Goal: Task Accomplishment & Management: Manage account settings

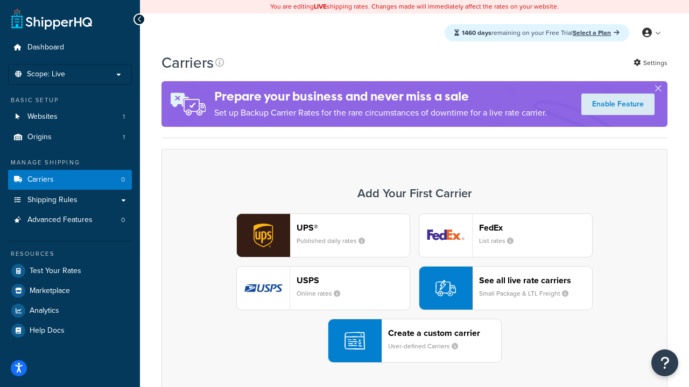
click at [414, 288] on div "UPS® Published daily rates FedEx List rates USPS Online rates See all live rate…" at bounding box center [414, 289] width 483 height 150
click at [535, 228] on header "FedEx" at bounding box center [535, 228] width 113 height 10
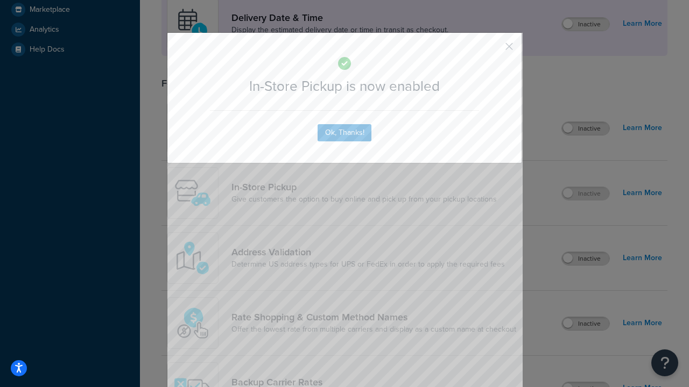
scroll to position [302, 0]
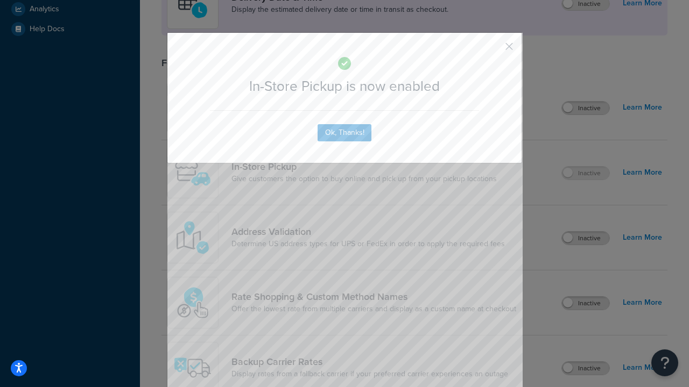
click at [493, 50] on button "button" at bounding box center [493, 50] width 3 height 3
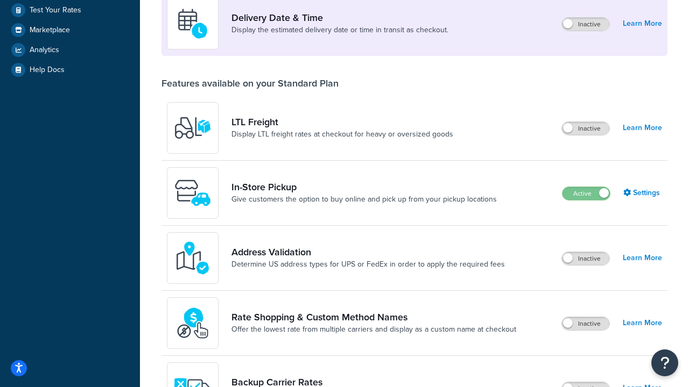
scroll to position [261, 0]
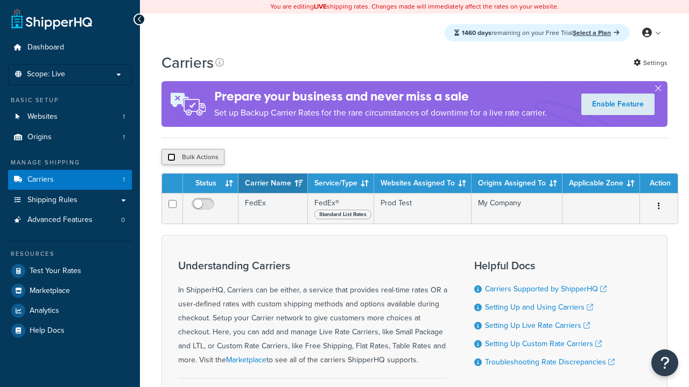
click at [171, 159] on input "checkbox" at bounding box center [171, 157] width 8 height 8
checkbox input "true"
click at [0, 0] on button "Delete" at bounding box center [0, 0] width 0 height 0
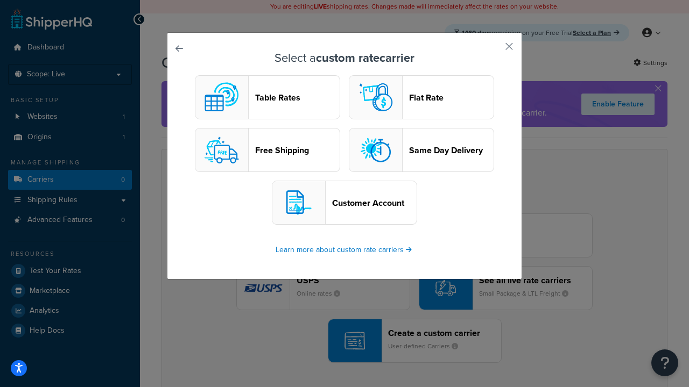
click at [267, 97] on header "Table Rates" at bounding box center [297, 98] width 84 height 10
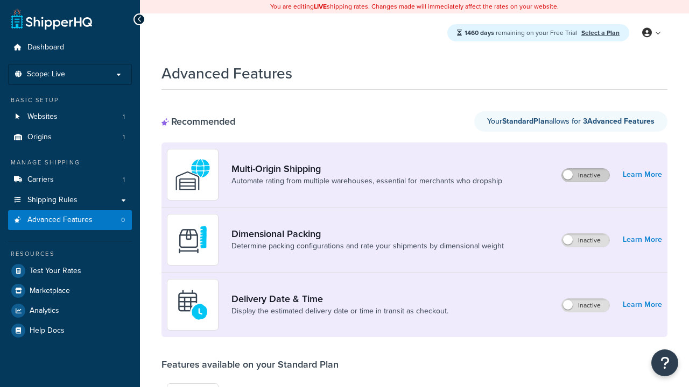
click at [585, 175] on label "Inactive" at bounding box center [585, 175] width 47 height 13
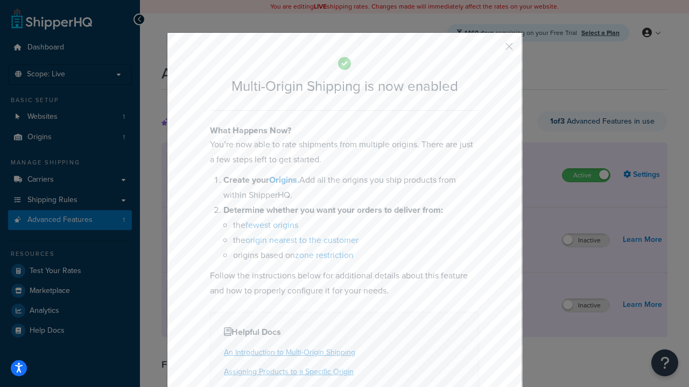
click at [493, 50] on button "button" at bounding box center [493, 50] width 3 height 3
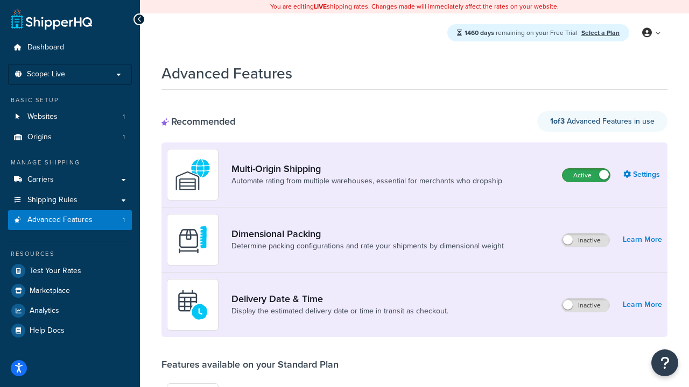
click at [586, 169] on label "Active" at bounding box center [585, 175] width 47 height 13
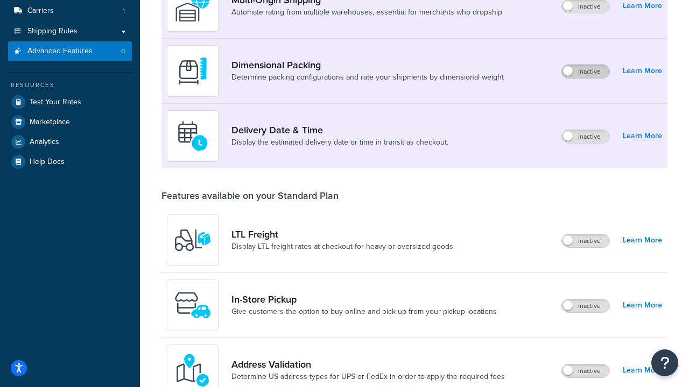
click at [585, 72] on label "Inactive" at bounding box center [585, 71] width 47 height 13
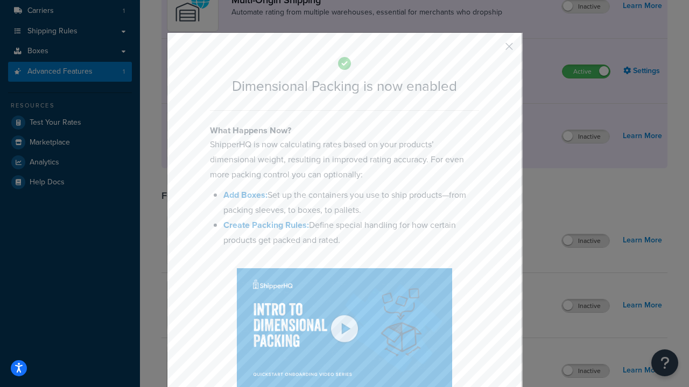
click at [493, 50] on button "button" at bounding box center [493, 50] width 3 height 3
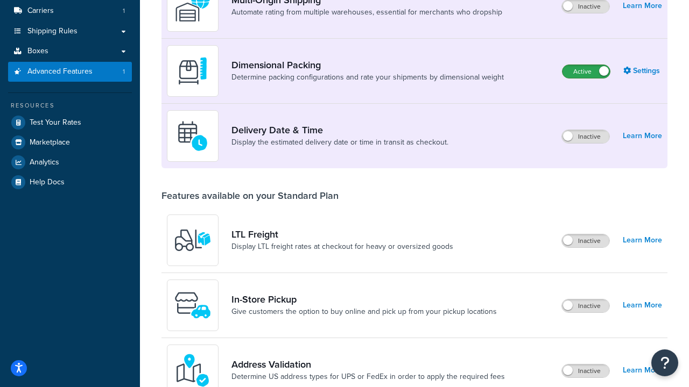
click at [586, 78] on label "Active" at bounding box center [585, 71] width 47 height 13
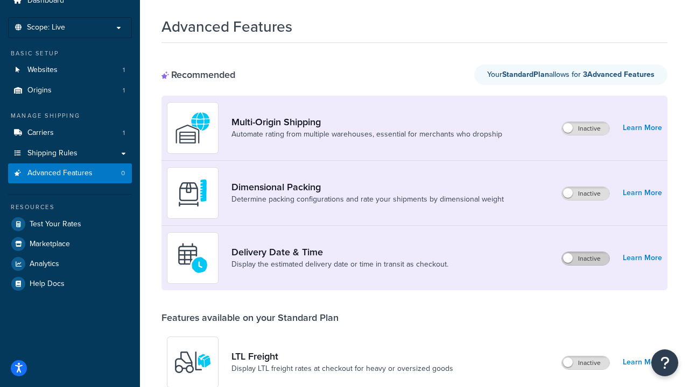
click at [585, 259] on label "Inactive" at bounding box center [585, 258] width 47 height 13
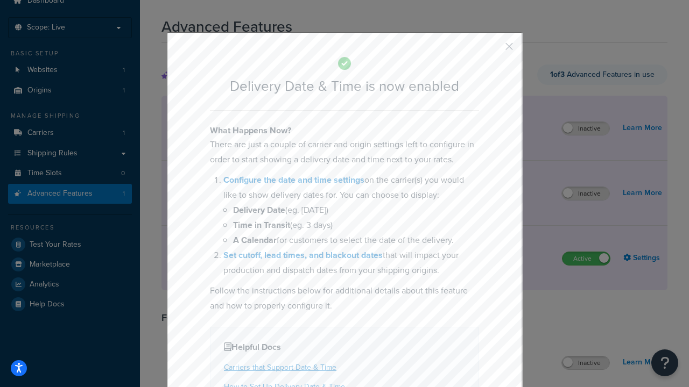
click at [493, 49] on button "button" at bounding box center [493, 50] width 3 height 3
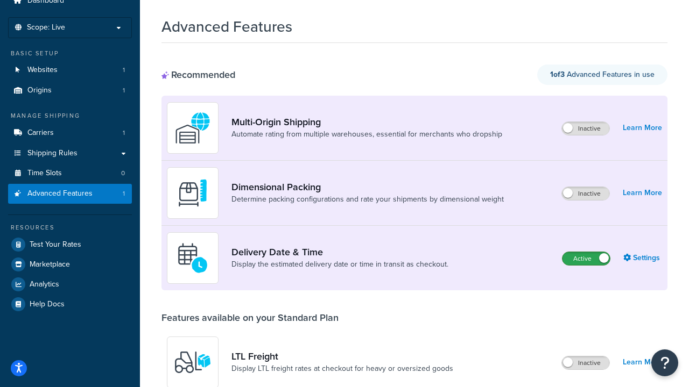
click at [586, 252] on label "Active" at bounding box center [585, 258] width 47 height 13
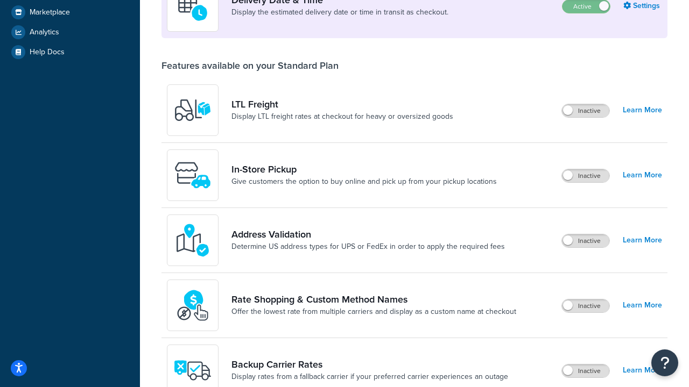
scroll to position [279, 0]
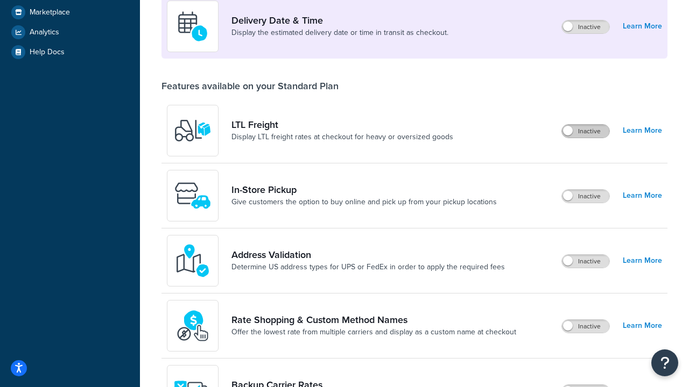
click at [585, 131] on label "Inactive" at bounding box center [585, 131] width 47 height 13
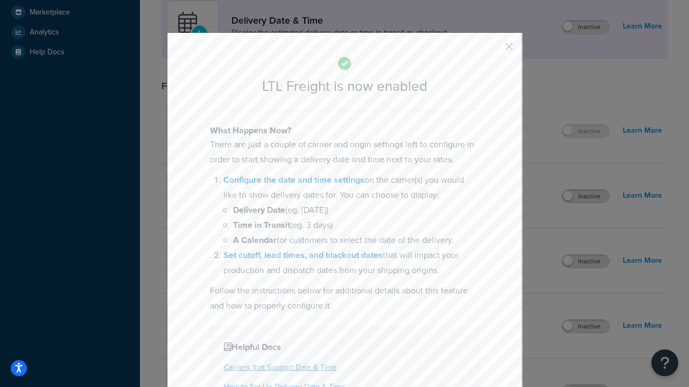
click at [493, 49] on button "button" at bounding box center [493, 50] width 3 height 3
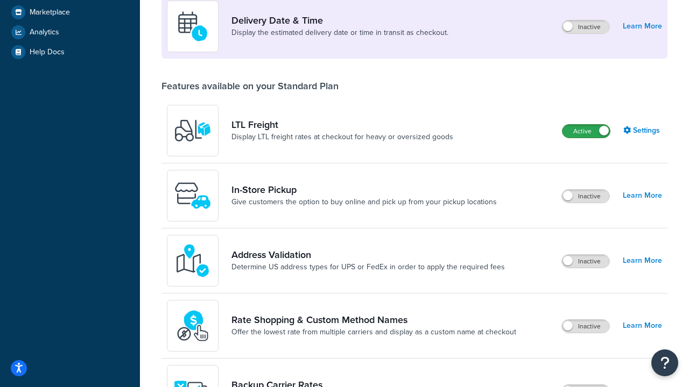
click at [586, 138] on label "Active" at bounding box center [585, 131] width 47 height 13
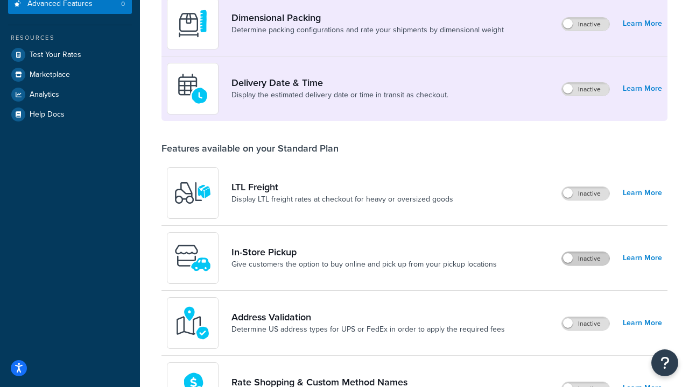
click at [585, 259] on label "Inactive" at bounding box center [585, 258] width 47 height 13
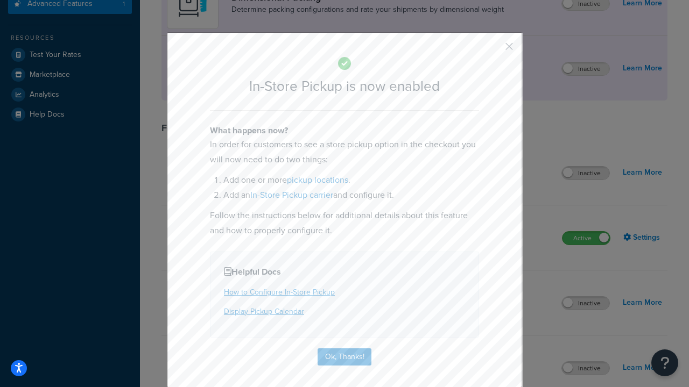
click at [493, 50] on button "button" at bounding box center [493, 50] width 3 height 3
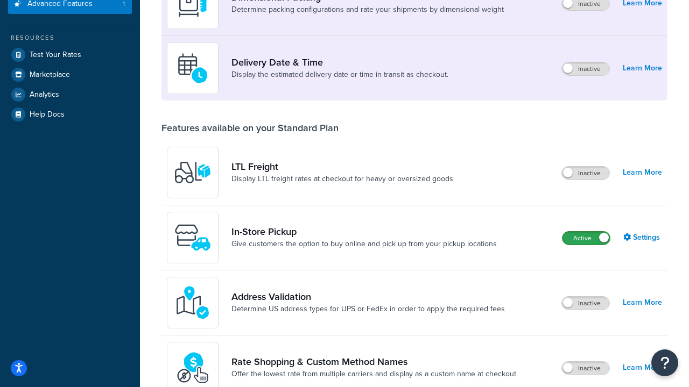
click at [586, 245] on label "Active" at bounding box center [585, 238] width 47 height 13
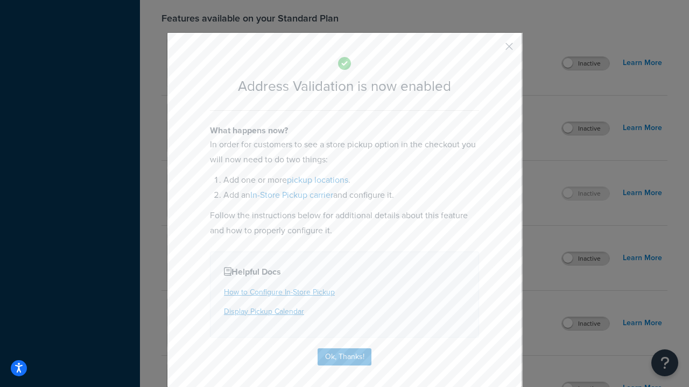
click at [493, 49] on button "button" at bounding box center [493, 50] width 3 height 3
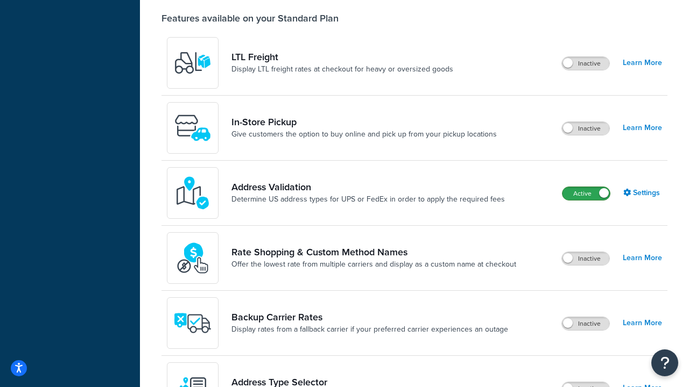
click at [586, 187] on label "Active" at bounding box center [585, 193] width 47 height 13
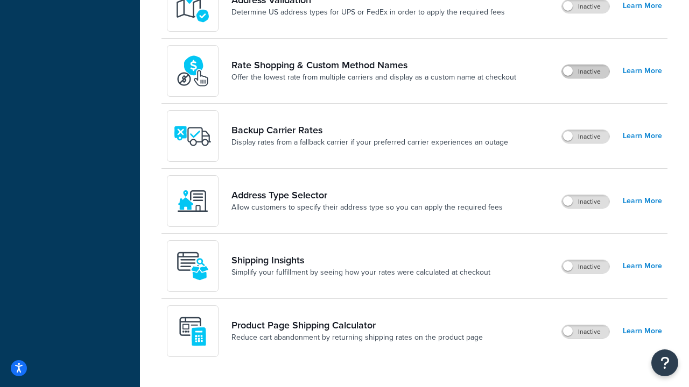
click at [585, 72] on label "Inactive" at bounding box center [585, 71] width 47 height 13
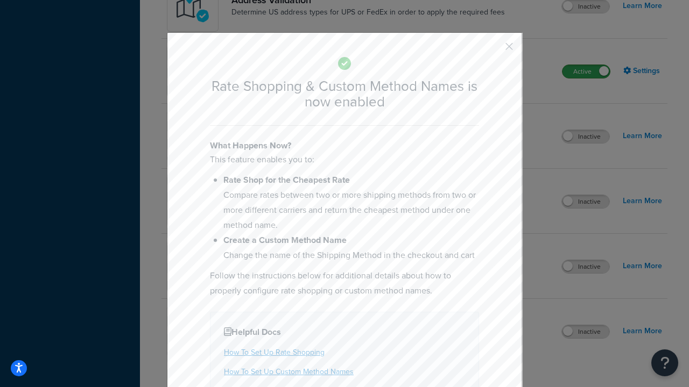
click at [493, 50] on button "button" at bounding box center [493, 50] width 3 height 3
click at [586, 78] on label "Active" at bounding box center [585, 71] width 47 height 13
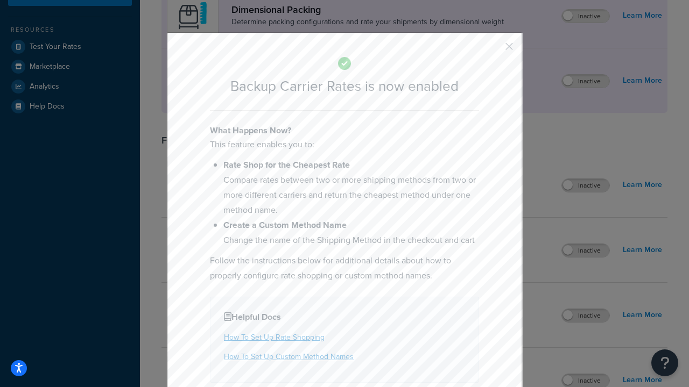
scroll to position [477, 0]
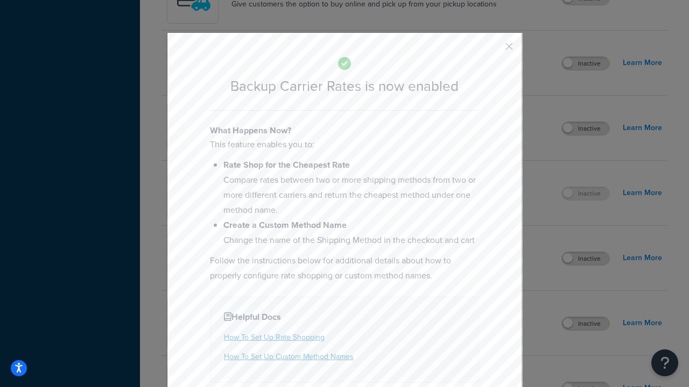
click at [493, 49] on button "button" at bounding box center [493, 50] width 3 height 3
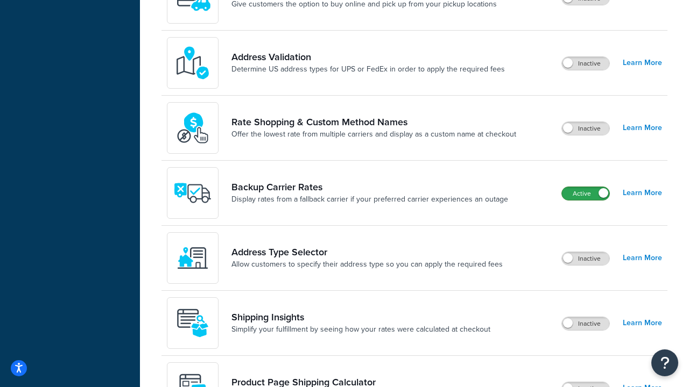
click at [585, 194] on label "Active" at bounding box center [585, 193] width 47 height 13
click at [585, 259] on label "Inactive" at bounding box center [585, 258] width 47 height 13
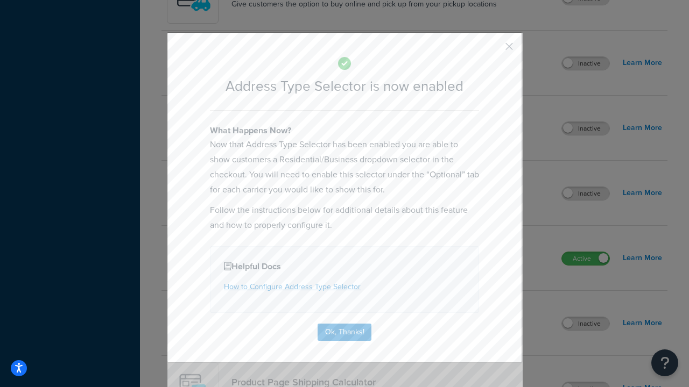
click at [493, 50] on button "button" at bounding box center [493, 50] width 3 height 3
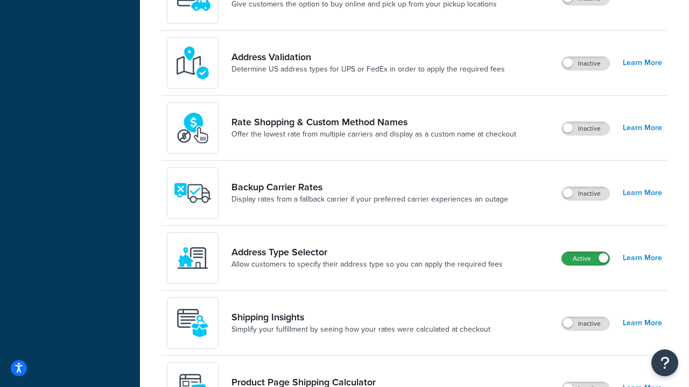
click at [585, 265] on label "Active" at bounding box center [585, 258] width 47 height 13
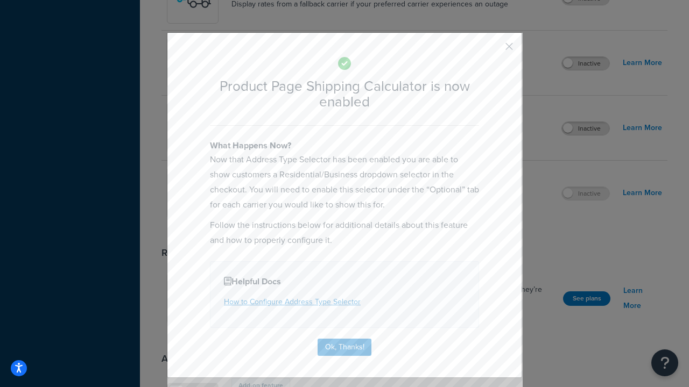
click at [493, 49] on button "button" at bounding box center [493, 50] width 3 height 3
